Goal: Check status: Check status

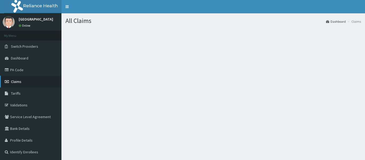
click at [28, 82] on link "Claims" at bounding box center [30, 82] width 61 height 12
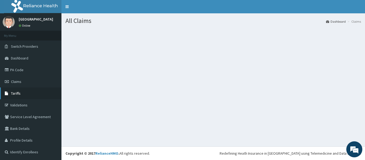
scroll to position [1, 0]
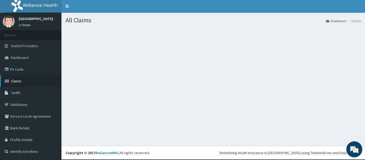
click at [29, 80] on link "Claims" at bounding box center [30, 81] width 61 height 12
click at [69, 5] on link "Toggle navigation" at bounding box center [66, 5] width 11 height 13
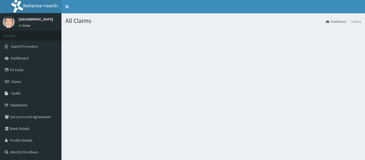
click at [69, 5] on link "Toggle navigation" at bounding box center [66, 6] width 11 height 13
click at [29, 79] on link "Claims" at bounding box center [30, 82] width 61 height 12
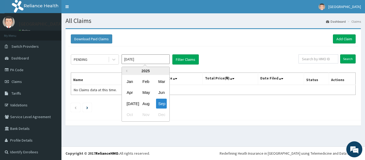
click at [144, 60] on input "[DATE]" at bounding box center [146, 60] width 48 height 10
click at [147, 104] on div "Aug" at bounding box center [145, 104] width 11 height 10
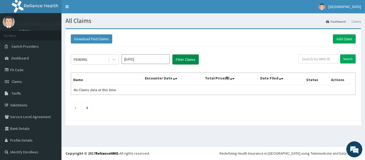
click at [181, 61] on button "Filter Claims" at bounding box center [185, 60] width 26 height 10
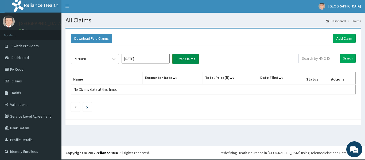
click at [189, 60] on button "Filter Claims" at bounding box center [185, 59] width 26 height 10
click at [114, 61] on icon at bounding box center [113, 58] width 5 height 5
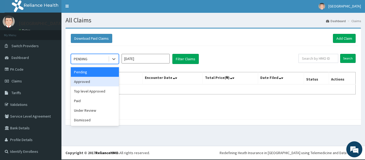
click at [101, 83] on div "Approved" at bounding box center [95, 82] width 48 height 10
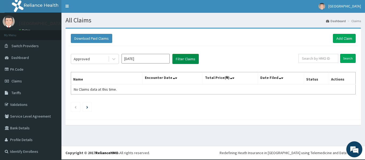
click at [178, 61] on button "Filter Claims" at bounding box center [185, 59] width 26 height 10
click at [184, 60] on button "Filter Claims" at bounding box center [185, 59] width 26 height 10
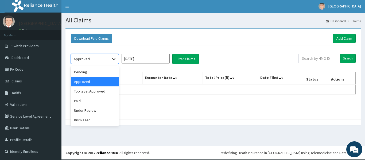
click at [113, 58] on icon at bounding box center [113, 58] width 5 height 5
click at [134, 67] on div "option Approved, selected. option Pending focused, 1 of 6. 6 results available.…" at bounding box center [213, 81] width 290 height 71
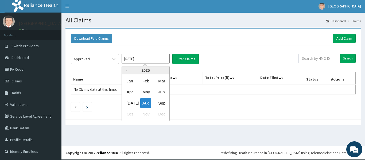
click at [159, 60] on input "Aug 2025" at bounding box center [146, 59] width 48 height 10
click at [130, 101] on div "Jul" at bounding box center [130, 103] width 11 height 10
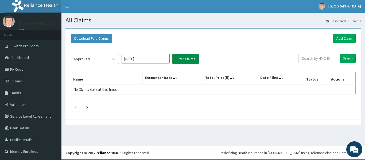
click at [185, 60] on button "Filter Claims" at bounding box center [185, 59] width 26 height 10
click at [115, 63] on div at bounding box center [114, 59] width 10 height 10
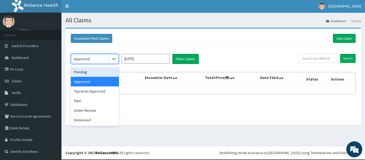
click at [92, 75] on div "Pending" at bounding box center [95, 72] width 48 height 10
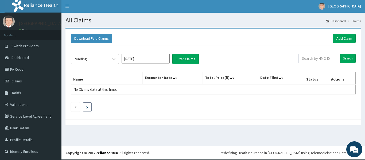
click at [90, 107] on li at bounding box center [87, 107] width 9 height 9
click at [173, 59] on button "Filter Claims" at bounding box center [185, 59] width 26 height 10
click at [197, 60] on button "Filter Claims" at bounding box center [185, 59] width 26 height 10
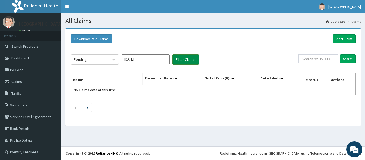
click at [188, 58] on button "Filter Claims" at bounding box center [185, 60] width 26 height 10
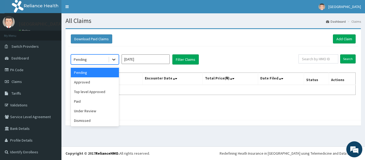
click at [117, 61] on div at bounding box center [114, 60] width 10 height 10
click at [103, 85] on div "Approved" at bounding box center [95, 83] width 48 height 10
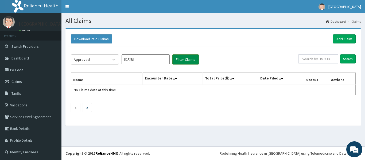
click at [181, 59] on button "Filter Claims" at bounding box center [185, 60] width 26 height 10
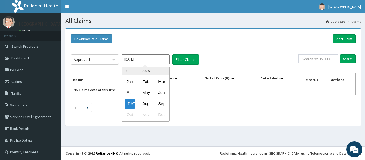
click at [150, 58] on input "Jul 2025" at bounding box center [146, 60] width 48 height 10
click at [146, 105] on div "Aug" at bounding box center [145, 104] width 11 height 10
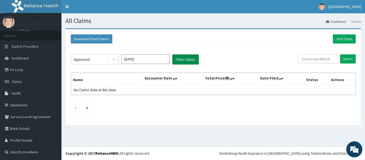
click at [179, 56] on button "Filter Claims" at bounding box center [185, 60] width 26 height 10
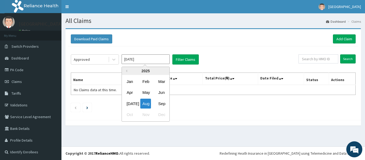
click at [142, 61] on input "Aug 2025" at bounding box center [146, 60] width 48 height 10
click at [130, 101] on div "Jul" at bounding box center [130, 104] width 11 height 10
type input "Jul 2025"
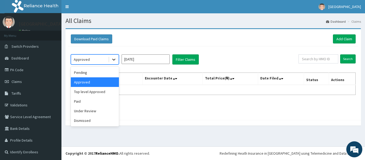
click at [115, 59] on icon at bounding box center [113, 59] width 5 height 5
click at [93, 111] on div "Under Review" at bounding box center [95, 111] width 48 height 10
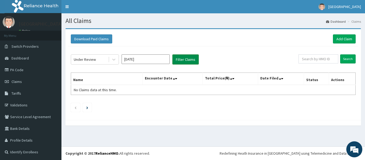
click at [189, 58] on button "Filter Claims" at bounding box center [185, 60] width 26 height 10
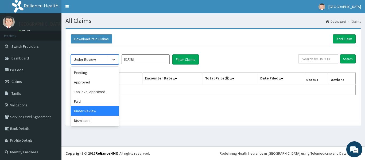
click at [90, 62] on div "Under Review" at bounding box center [85, 59] width 22 height 5
click at [91, 93] on div "Top level Approved" at bounding box center [95, 92] width 48 height 10
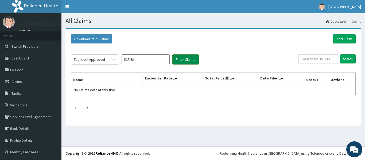
click at [182, 55] on button "Filter Claims" at bounding box center [185, 60] width 26 height 10
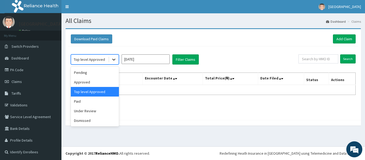
click at [112, 58] on icon at bounding box center [113, 59] width 5 height 5
click at [97, 71] on div "Pending" at bounding box center [95, 73] width 48 height 10
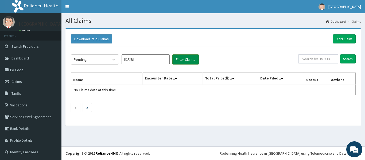
click at [191, 59] on button "Filter Claims" at bounding box center [185, 60] width 26 height 10
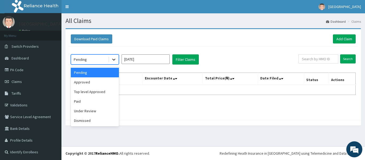
click at [113, 58] on icon at bounding box center [113, 59] width 5 height 5
click at [103, 81] on div "Approved" at bounding box center [95, 83] width 48 height 10
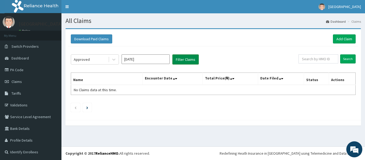
click at [178, 61] on button "Filter Claims" at bounding box center [185, 60] width 26 height 10
click at [110, 97] on div "Approved Jul 2025 Filter Claims Search Name Encounter Date Total Price(₦) Date …" at bounding box center [213, 82] width 290 height 71
